Goal: Task Accomplishment & Management: Use online tool/utility

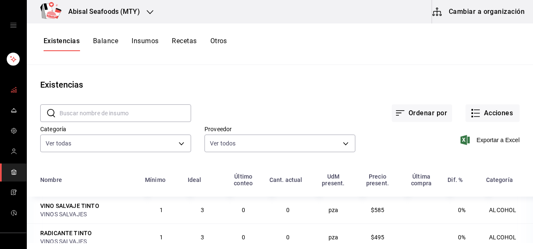
click at [14, 88] on icon "mailbox folders" at bounding box center [13, 89] width 7 height 7
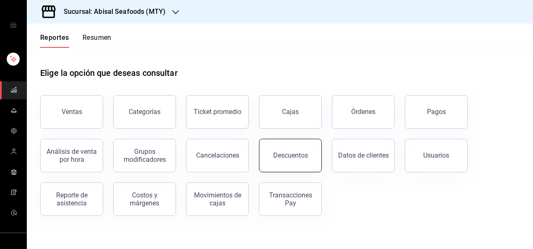
click at [279, 164] on button "Descuentos" at bounding box center [290, 156] width 63 height 34
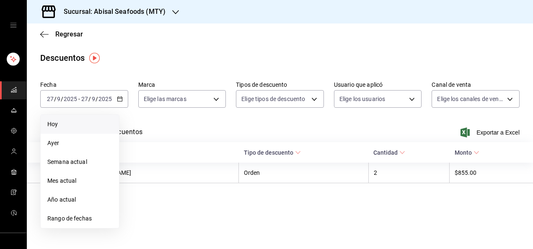
click at [96, 127] on span "Hoy" at bounding box center [79, 124] width 65 height 9
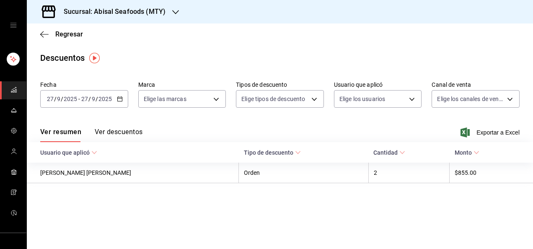
click at [114, 134] on button "Ver descuentos" at bounding box center [119, 135] width 48 height 14
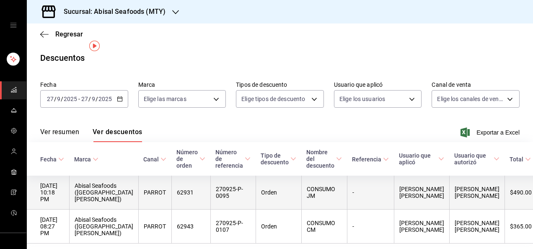
scroll to position [37, 0]
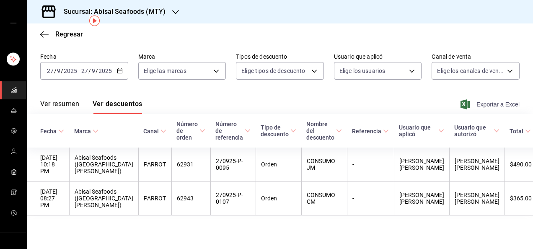
click at [508, 99] on span "Exportar a Excel" at bounding box center [490, 104] width 57 height 10
click at [72, 36] on span "Regresar" at bounding box center [69, 34] width 28 height 8
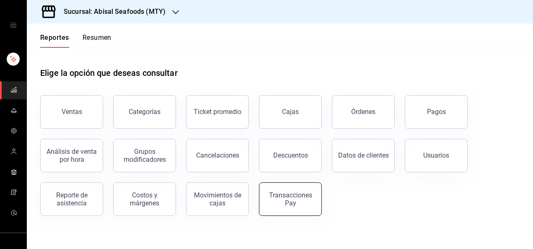
click at [307, 205] on div "Transacciones Pay" at bounding box center [290, 199] width 52 height 16
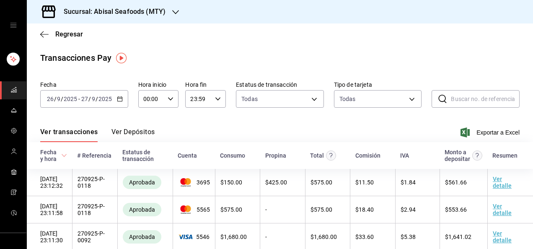
click at [115, 101] on div "[DATE] [DATE] - [DATE] [DATE]" at bounding box center [84, 99] width 88 height 18
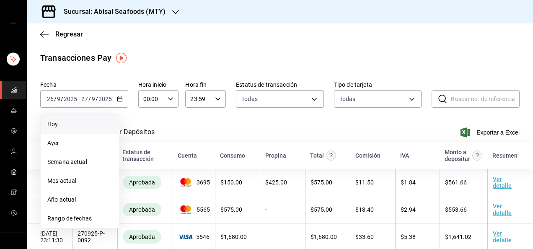
click at [99, 121] on span "Hoy" at bounding box center [79, 124] width 65 height 9
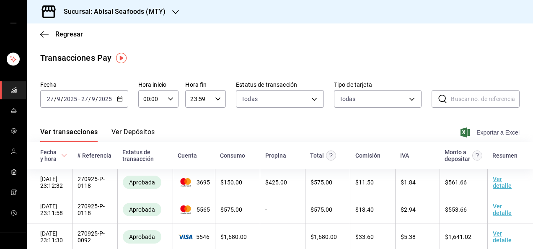
click at [501, 131] on span "Exportar a Excel" at bounding box center [490, 132] width 57 height 10
